Goal: Task Accomplishment & Management: Use online tool/utility

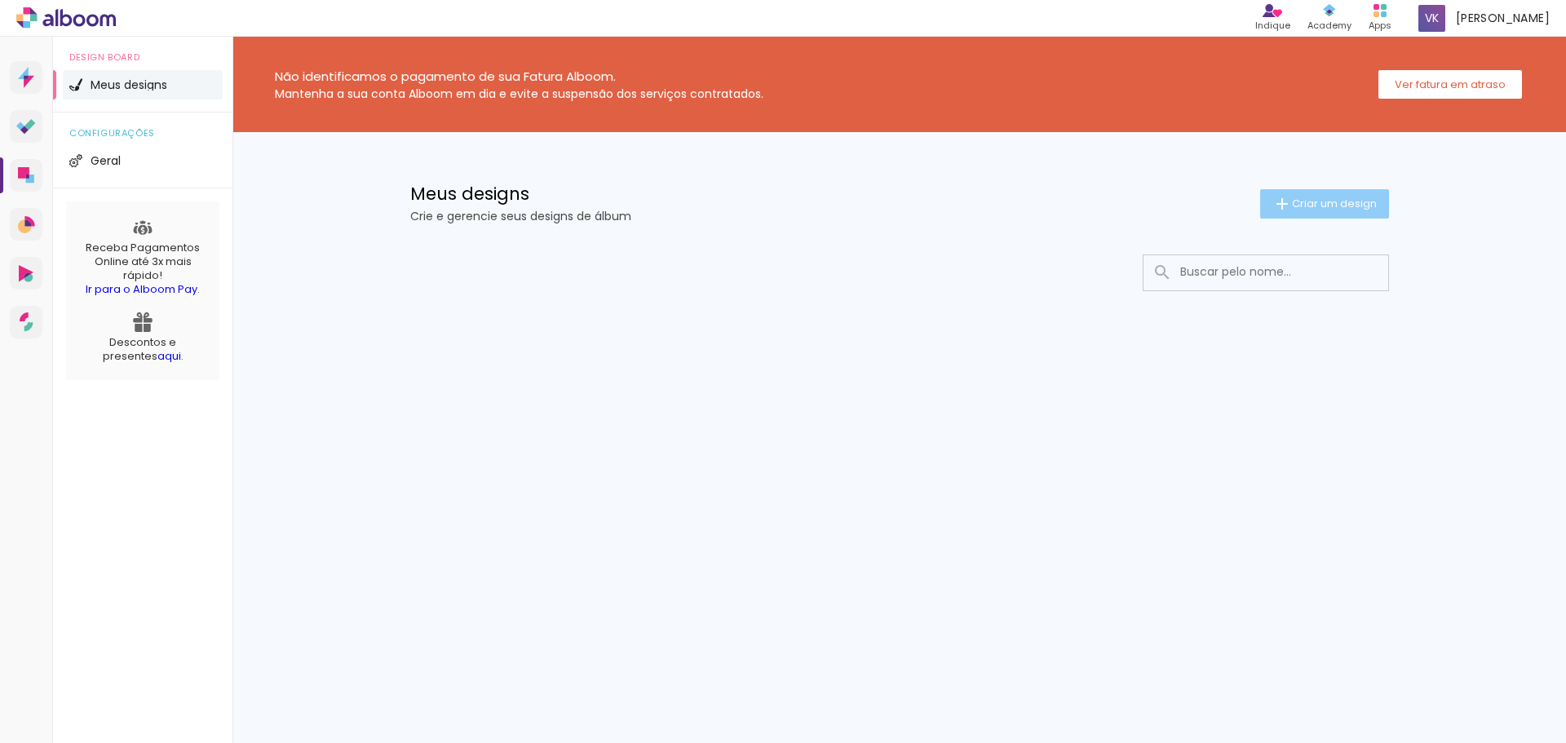
click at [1295, 205] on span "Criar um design" at bounding box center [1334, 203] width 85 height 11
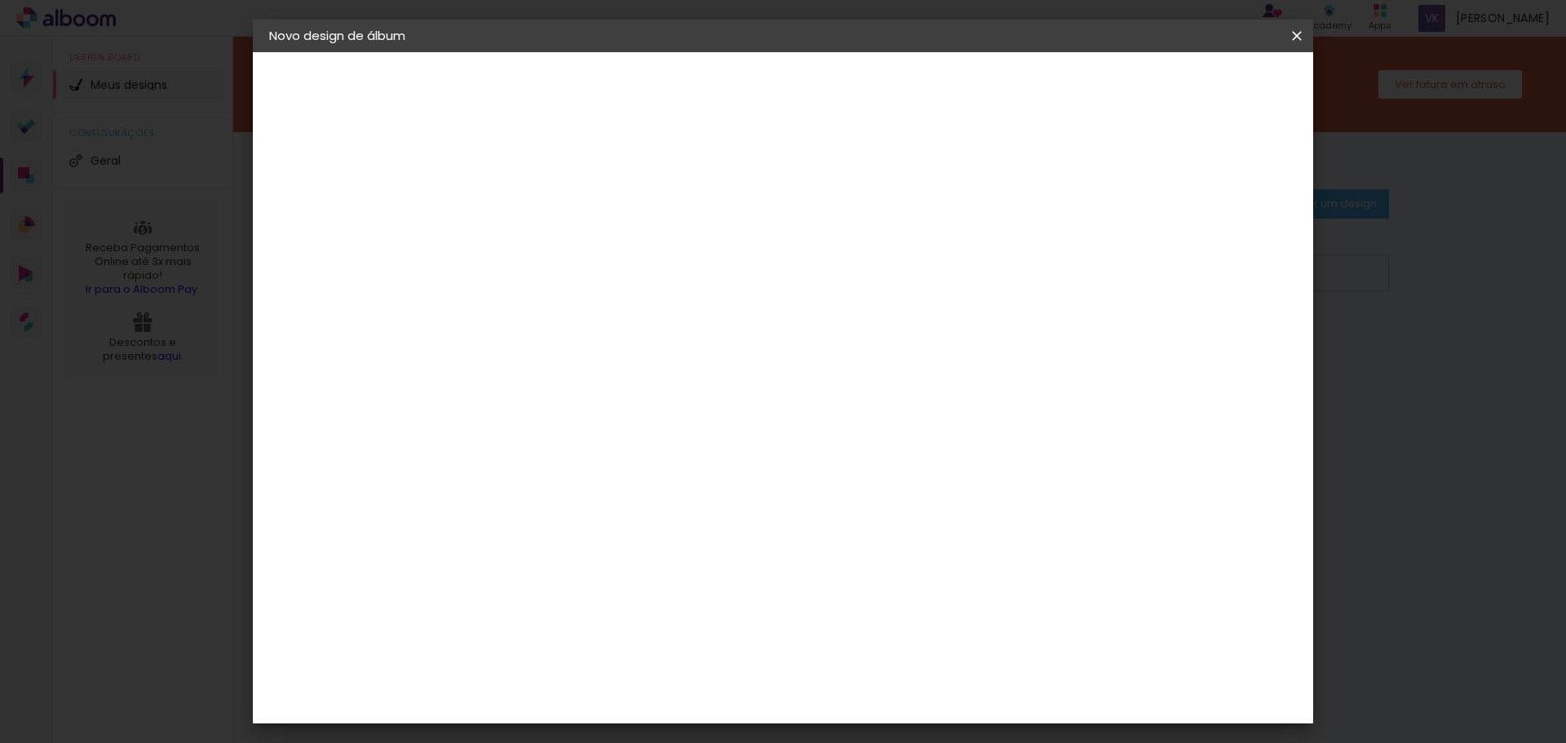
click at [536, 232] on div at bounding box center [536, 233] width 0 height 2
type input "l"
type input "Layane & Lucas"
type paper-input "Layane & Lucas"
click at [703, 73] on paper-button "Avançar" at bounding box center [663, 87] width 80 height 28
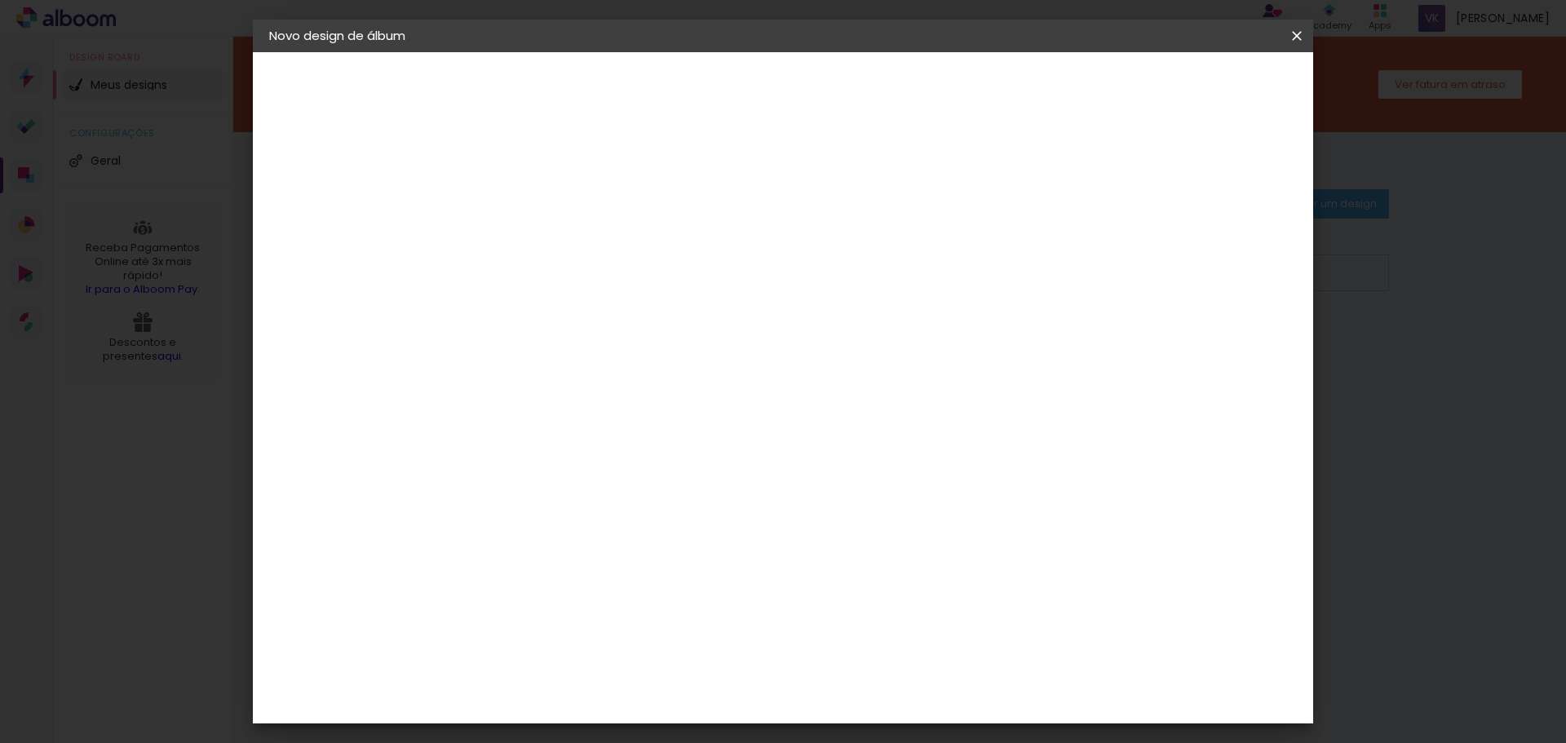
click at [660, 259] on iron-icon at bounding box center [653, 260] width 13 height 13
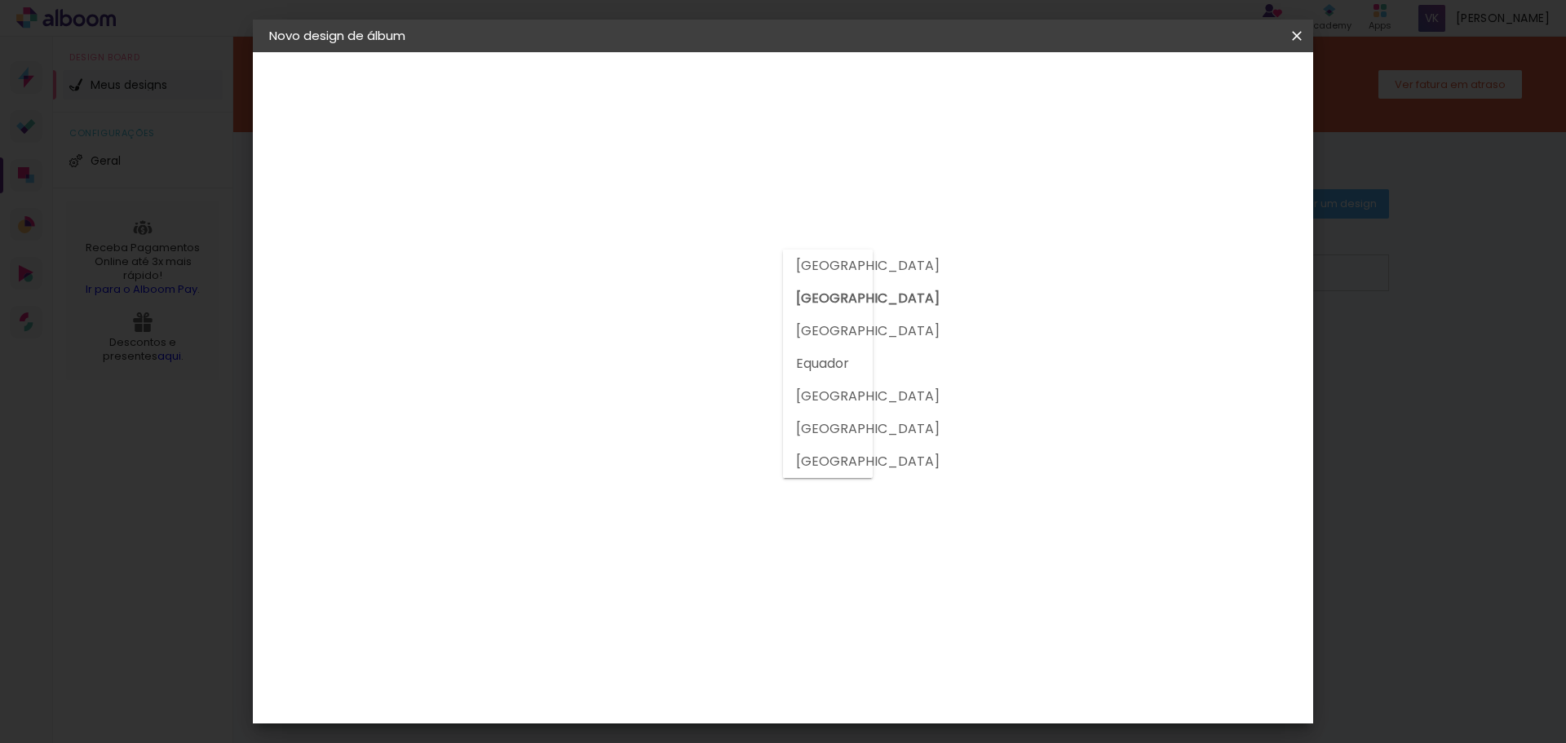
click at [0, 0] on slot "[GEOGRAPHIC_DATA]" at bounding box center [0, 0] width 0 height 0
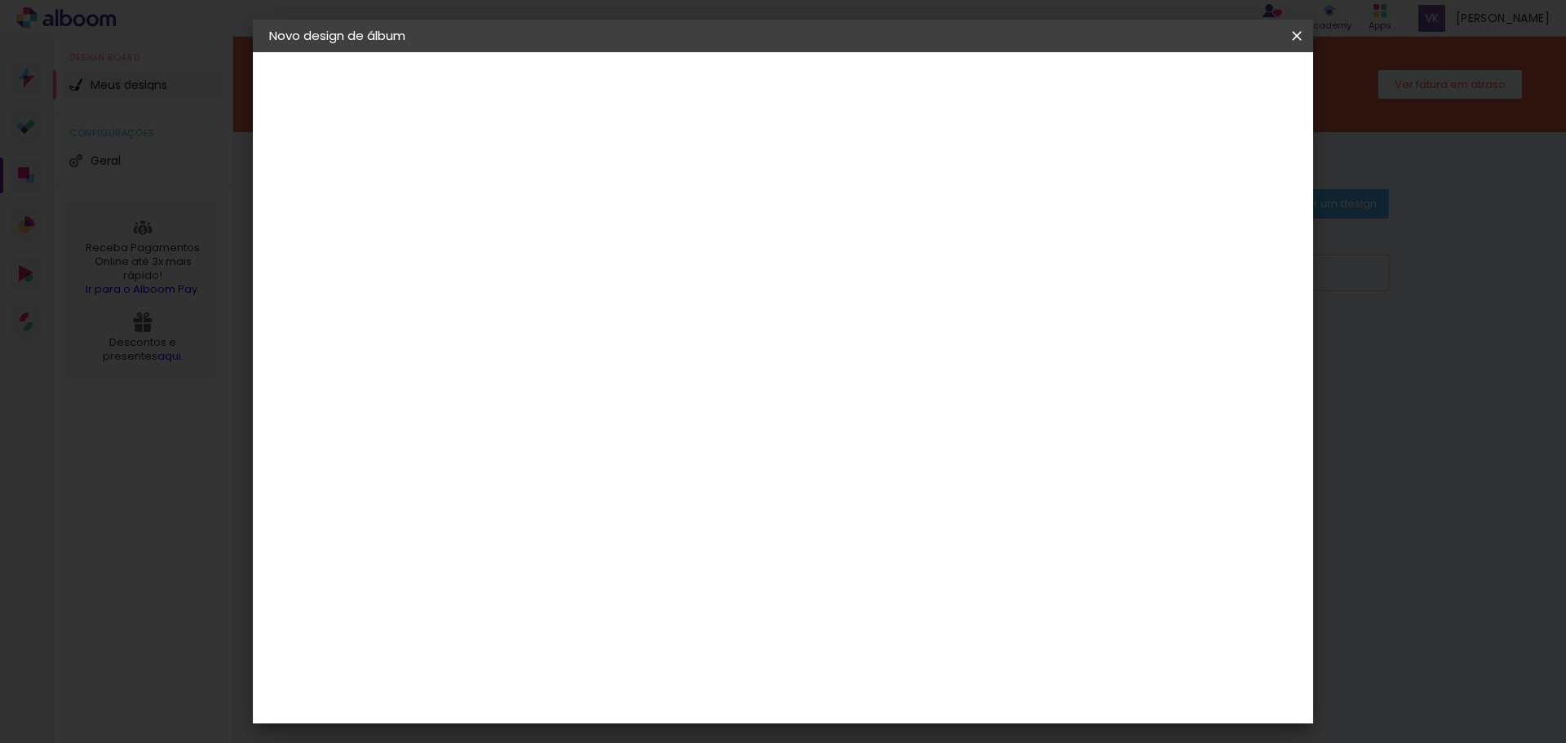
click at [806, 286] on div at bounding box center [733, 279] width 145 height 21
click at [636, 258] on iron-icon at bounding box center [629, 260] width 13 height 13
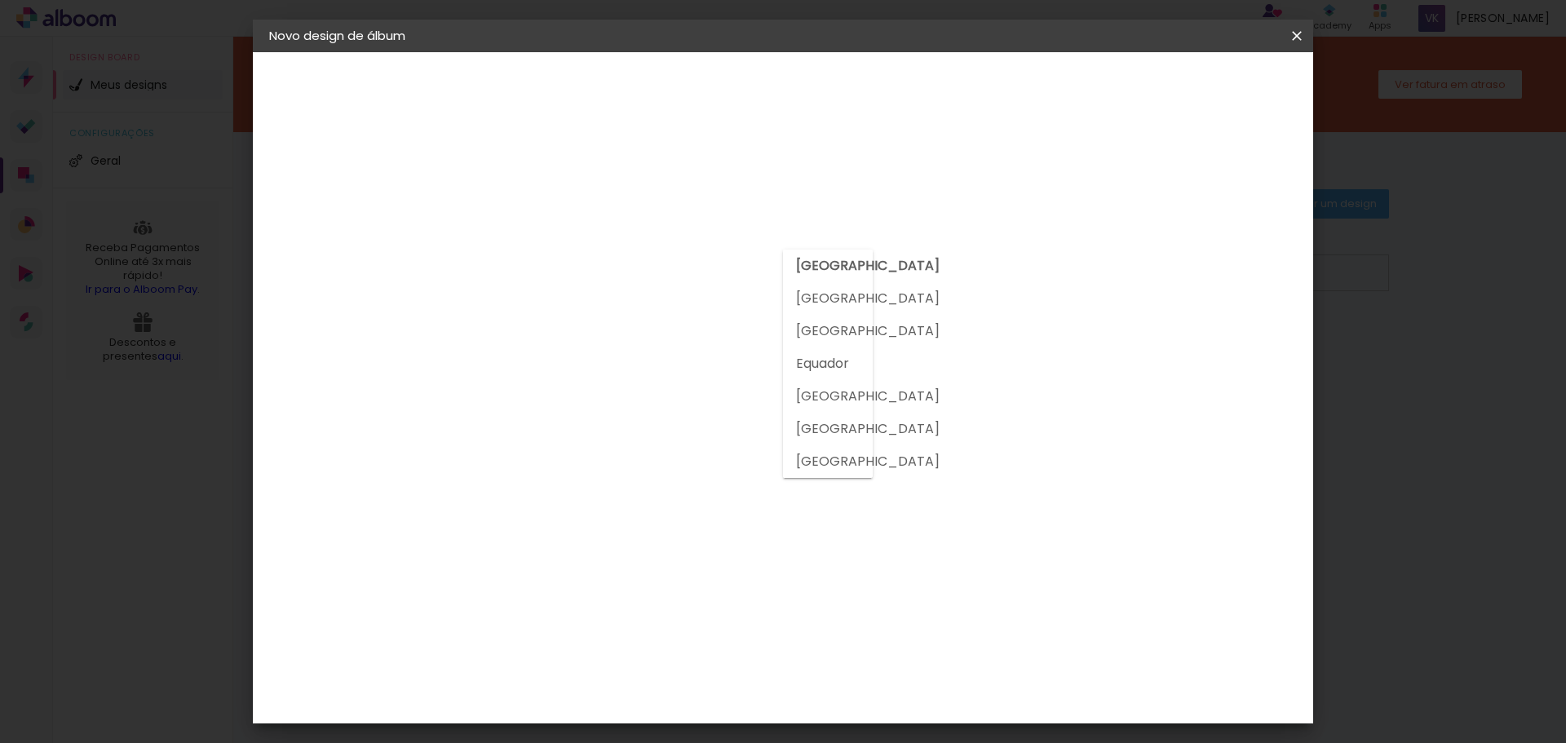
click at [0, 0] on slot "[GEOGRAPHIC_DATA]" at bounding box center [0, 0] width 0 height 0
type input "[GEOGRAPHIC_DATA]"
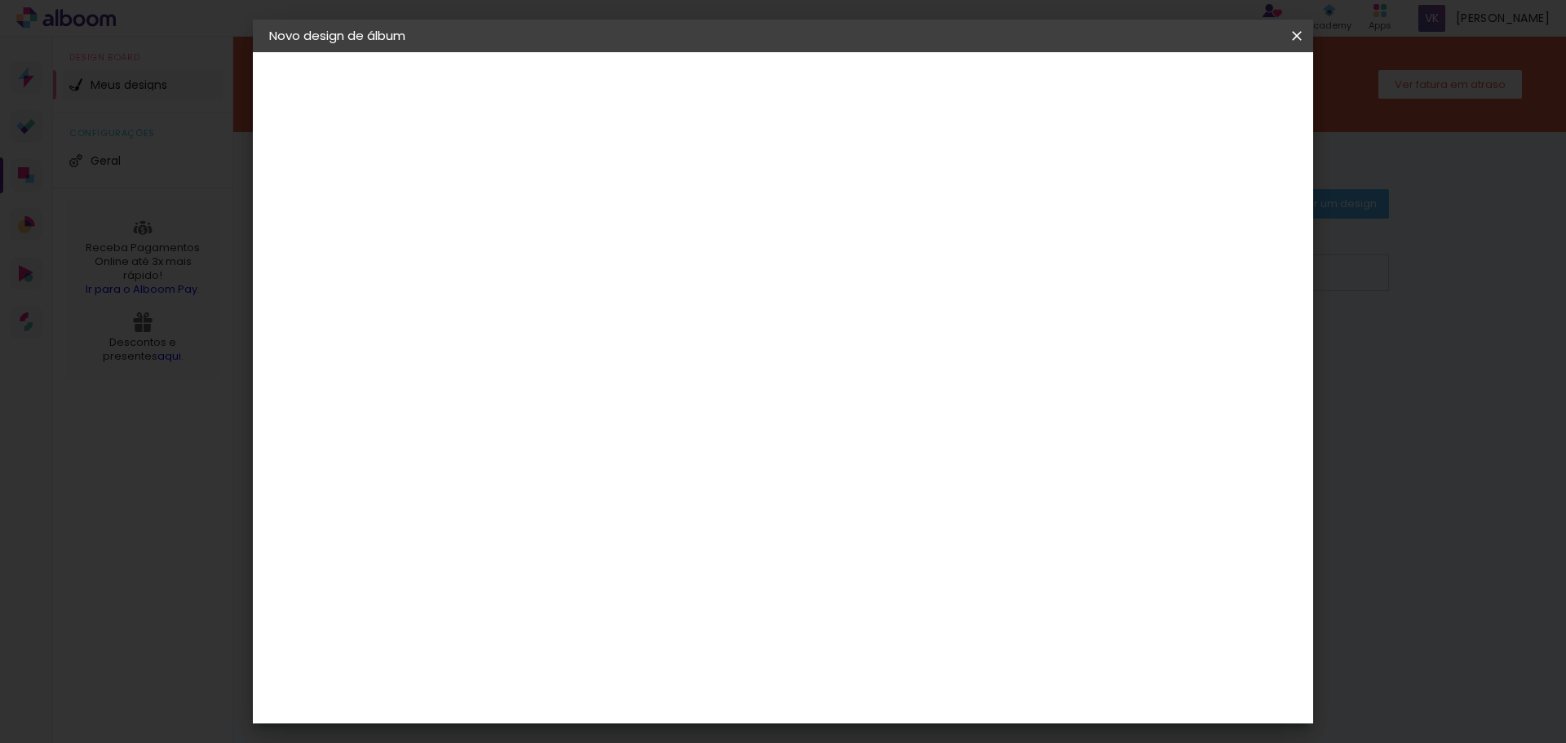
click at [821, 280] on div "Sugerir uma encadernadora" at bounding box center [770, 285] width 101 height 26
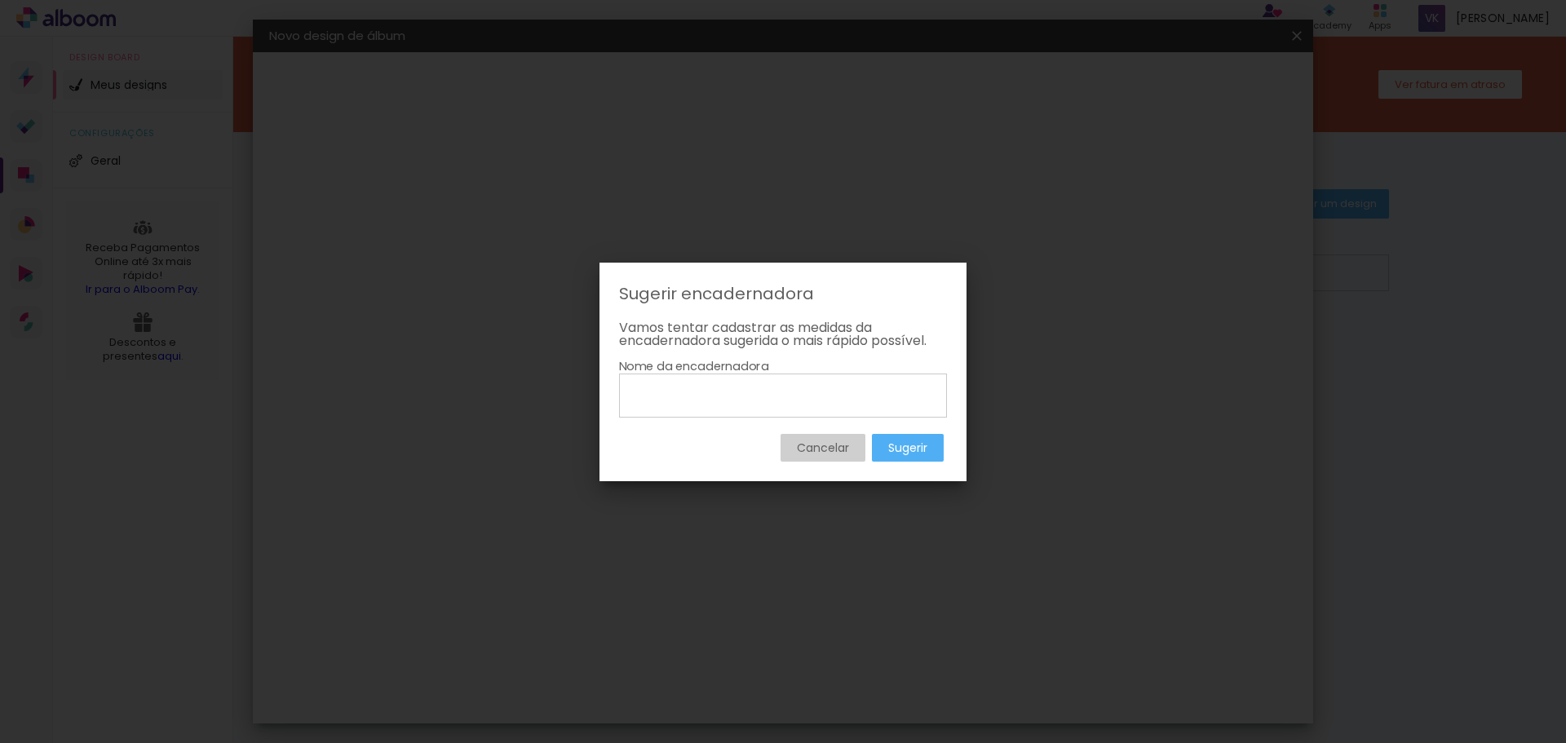
click at [732, 396] on input at bounding box center [783, 395] width 316 height 28
type input "Album"
type paper-input "Album"
click at [819, 461] on paper-button "Cancelar" at bounding box center [822, 448] width 85 height 28
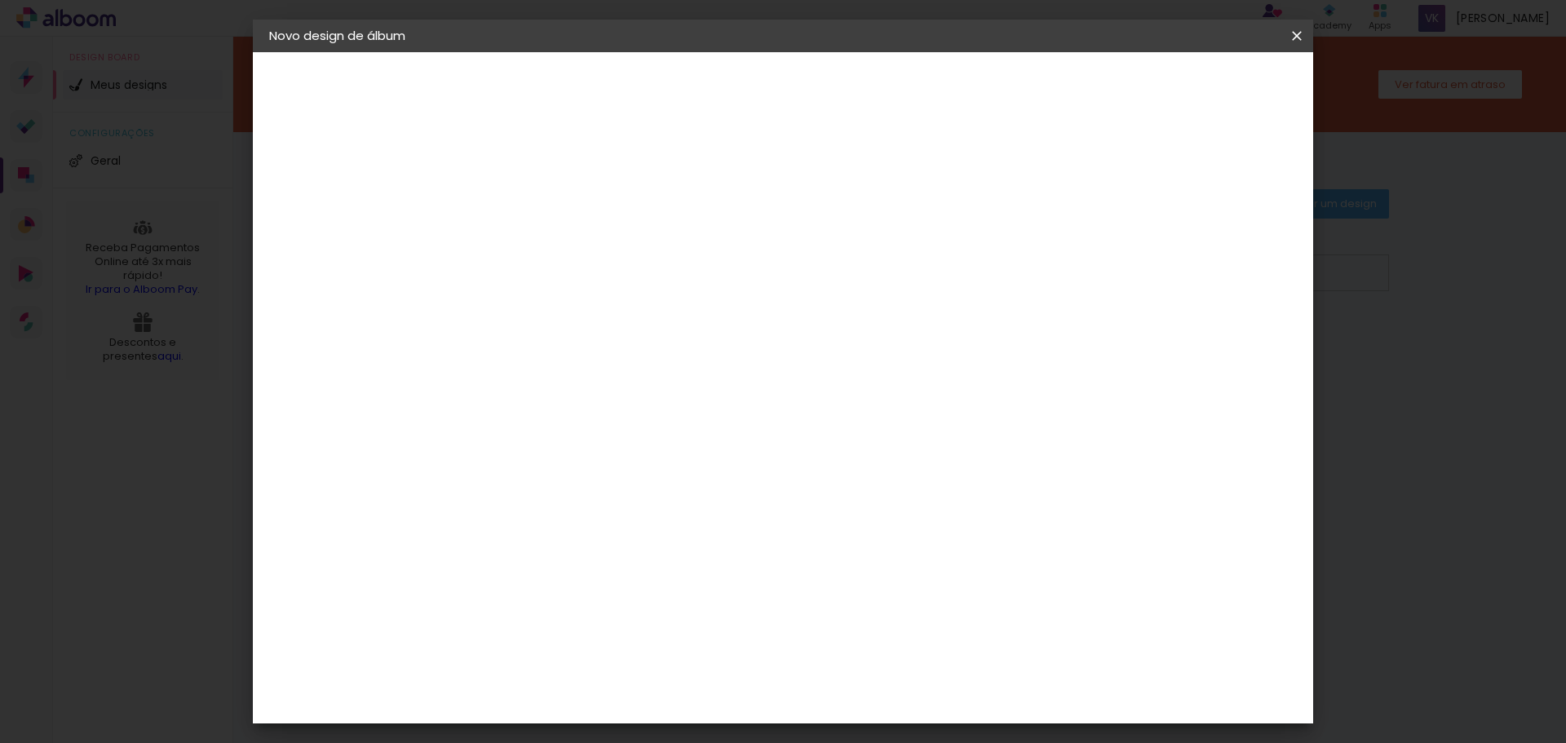
scroll to position [2990, 0]
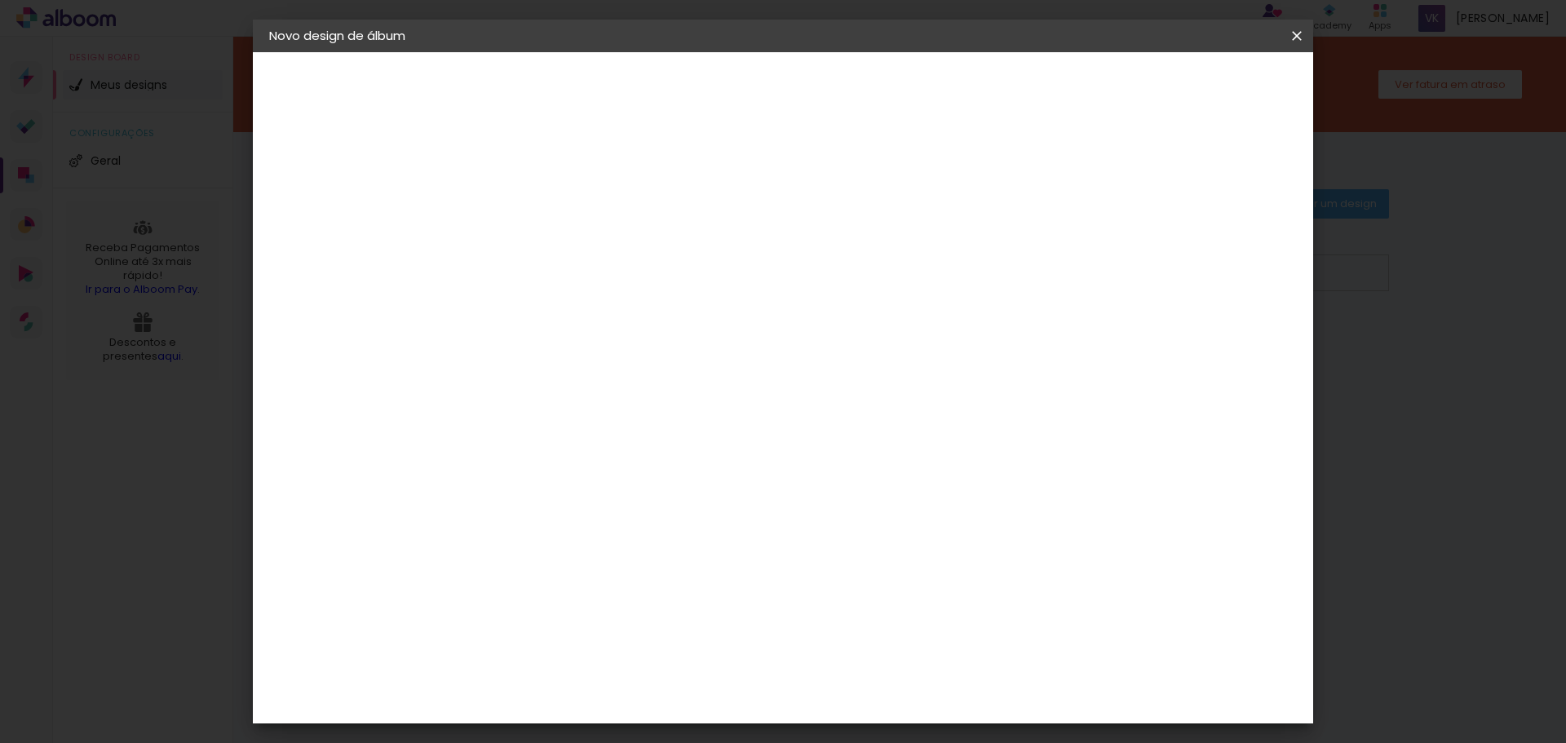
click at [0, 0] on slot "Avançar" at bounding box center [0, 0] width 0 height 0
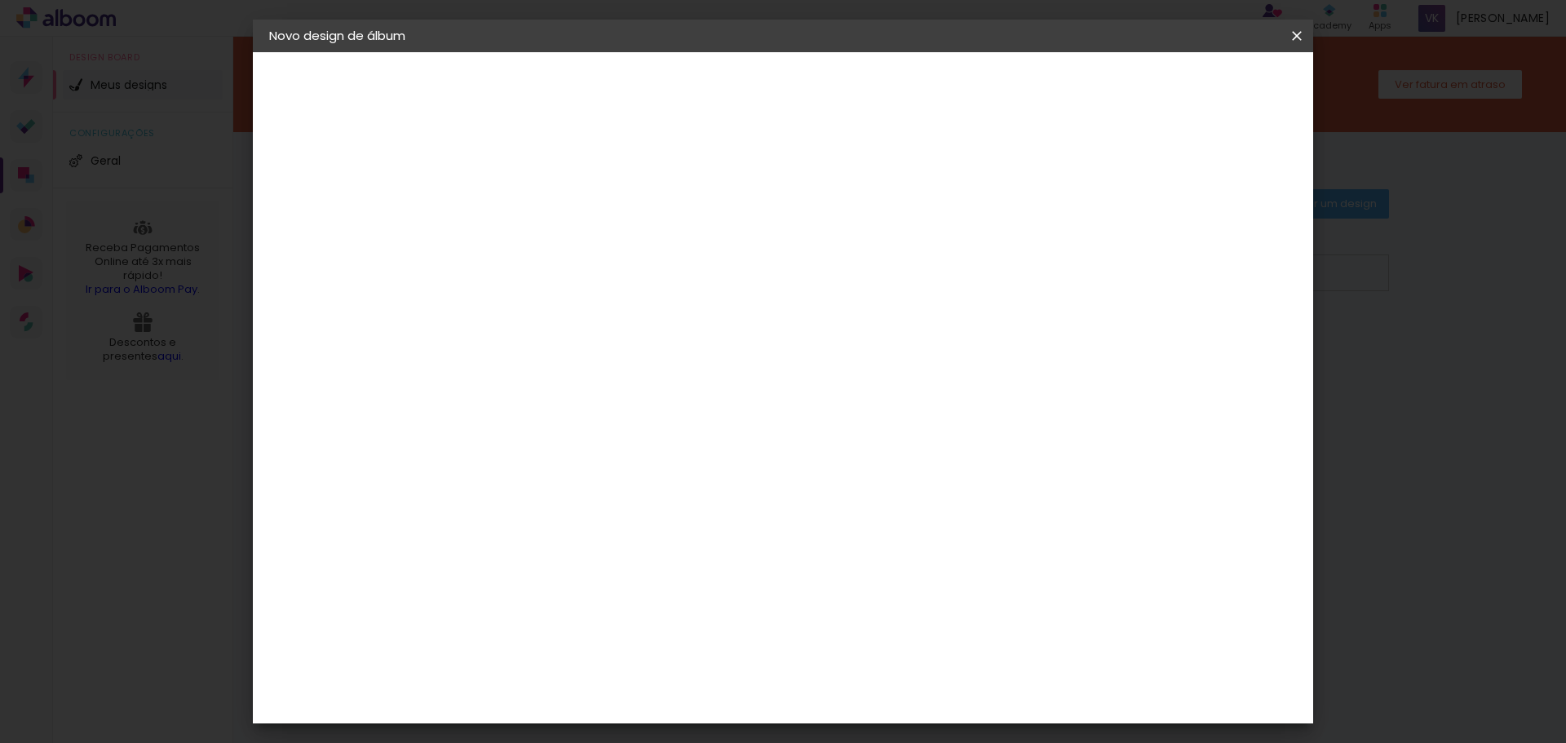
click at [646, 374] on span "25 × 30" at bounding box center [608, 390] width 76 height 33
click at [0, 0] on slot "Avançar" at bounding box center [0, 0] width 0 height 0
click at [1102, 174] on div at bounding box center [1095, 176] width 15 height 15
type paper-checkbox "on"
click at [1102, 174] on div at bounding box center [1095, 176] width 15 height 15
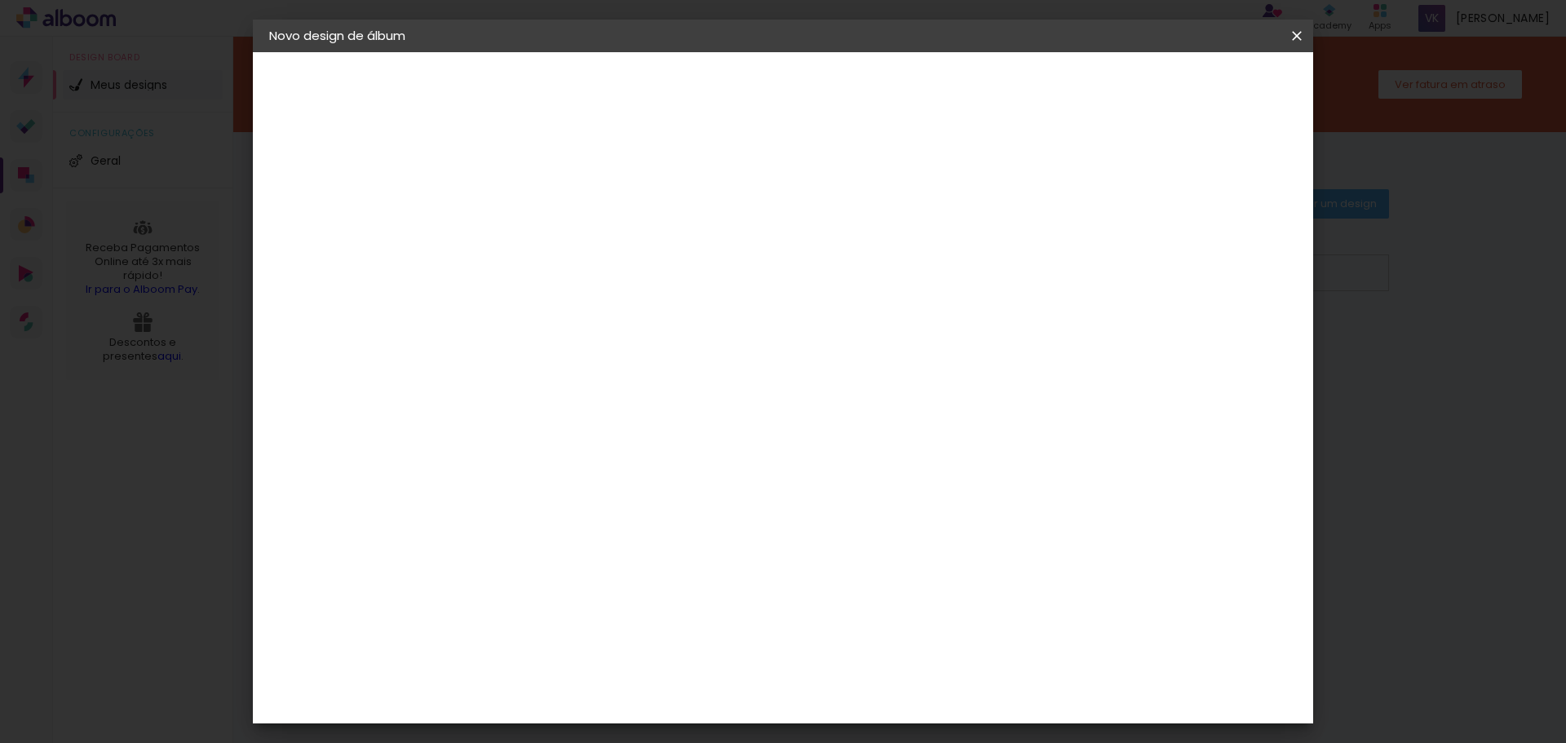
click at [1102, 174] on div at bounding box center [1095, 176] width 15 height 15
click at [1195, 86] on span "Iniciar design" at bounding box center [1157, 86] width 74 height 11
